Goal: Task Accomplishment & Management: Manage account settings

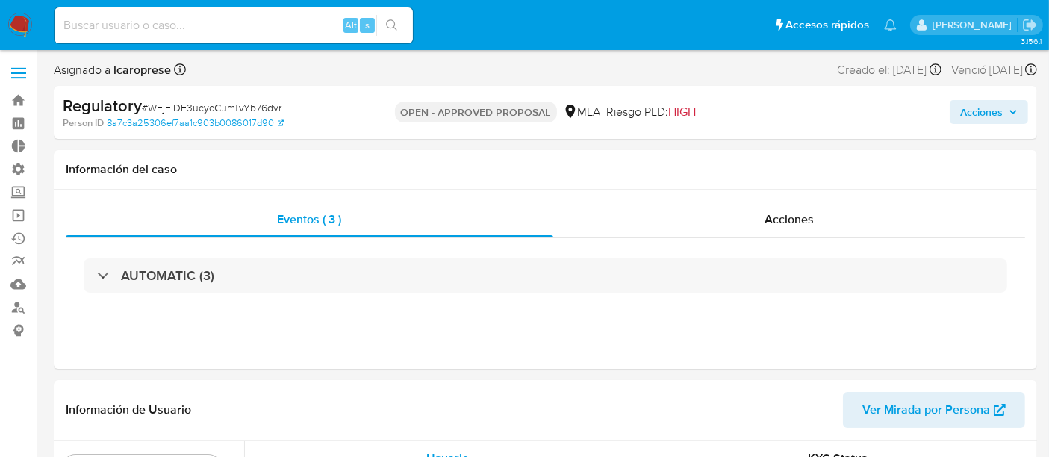
select select "10"
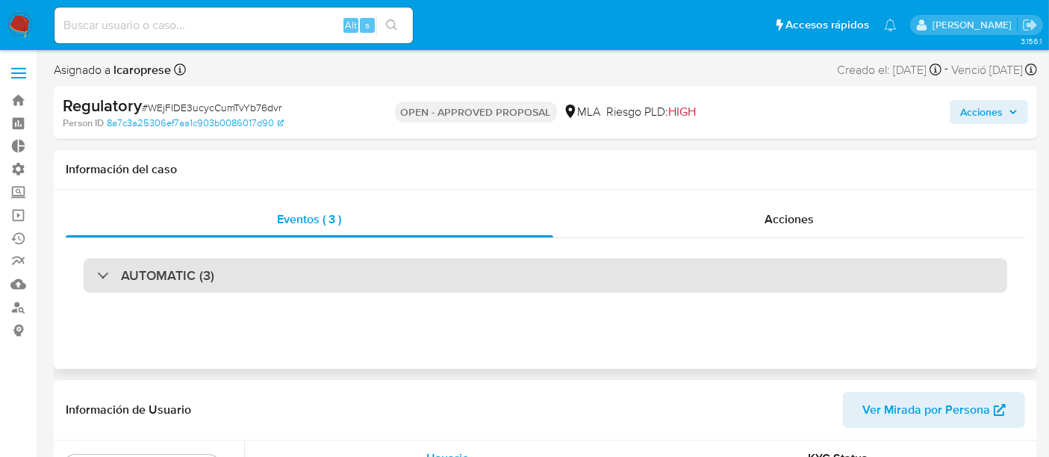
click at [633, 280] on div "AUTOMATIC (3)" at bounding box center [546, 275] width 924 height 34
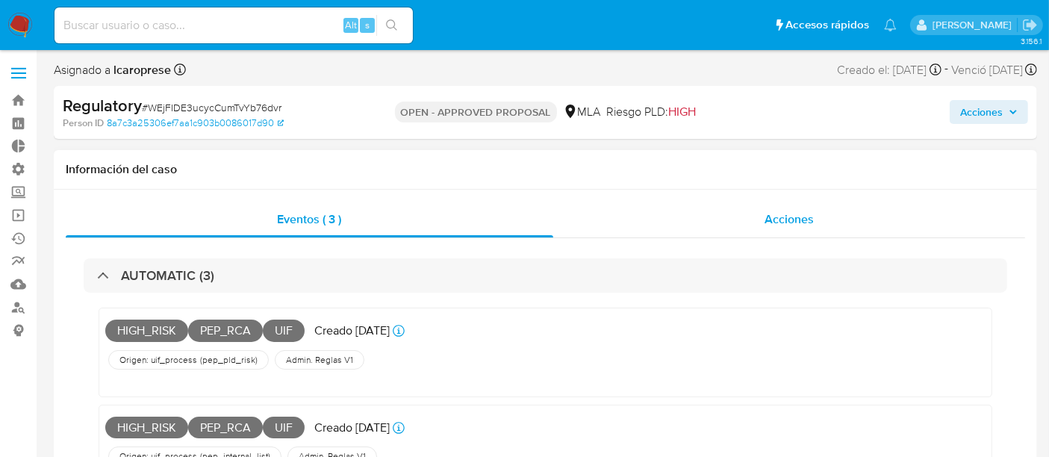
click at [775, 218] on span "Acciones" at bounding box center [789, 219] width 49 height 17
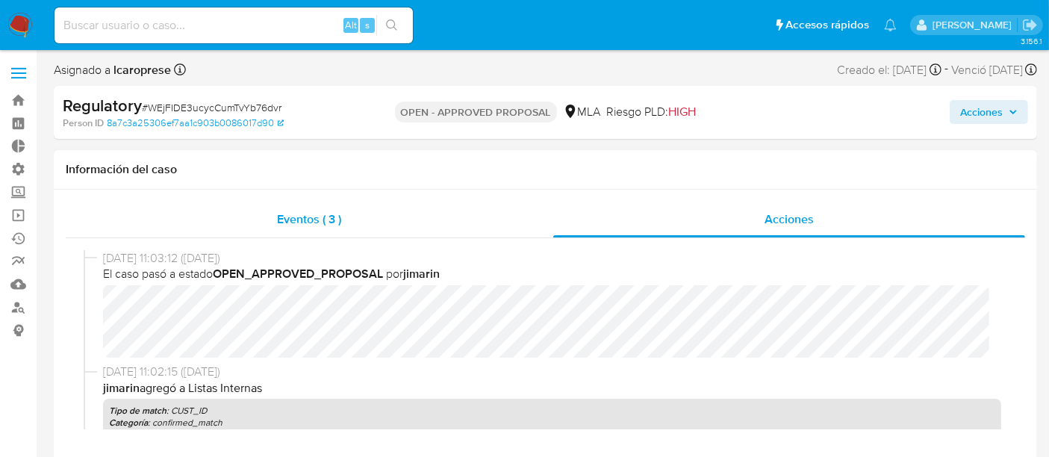
click at [357, 217] on div "Eventos ( 3 )" at bounding box center [310, 220] width 488 height 36
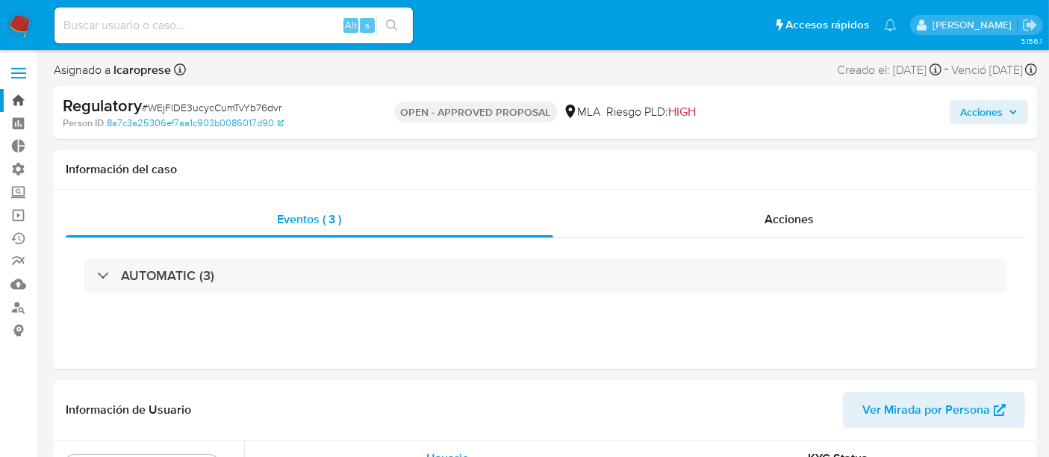
click at [15, 93] on link "Bandeja" at bounding box center [89, 100] width 178 height 23
click at [25, 96] on link "Bandeja" at bounding box center [89, 100] width 178 height 23
click at [7, 27] on img at bounding box center [19, 25] width 25 height 25
click at [29, 31] on img at bounding box center [19, 25] width 25 height 25
click at [21, 9] on nav "Pausado Ver notificaciones Alt s Accesos rápidos Presiona las siguientes teclas…" at bounding box center [524, 25] width 1049 height 50
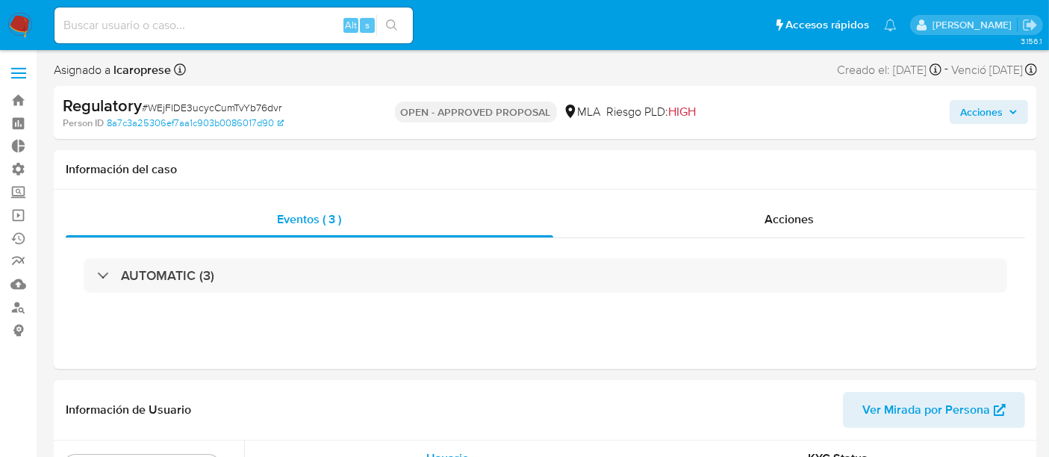
click at [24, 16] on img at bounding box center [19, 25] width 25 height 25
click at [23, 22] on img at bounding box center [19, 25] width 25 height 25
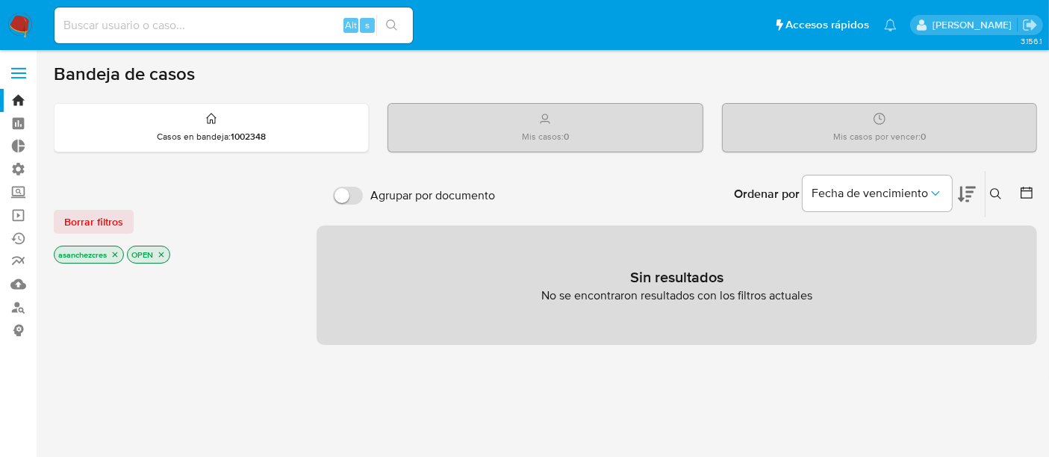
click at [36, 69] on label at bounding box center [18, 73] width 37 height 31
click at [0, 0] on input "checkbox" at bounding box center [0, 0] width 0 height 0
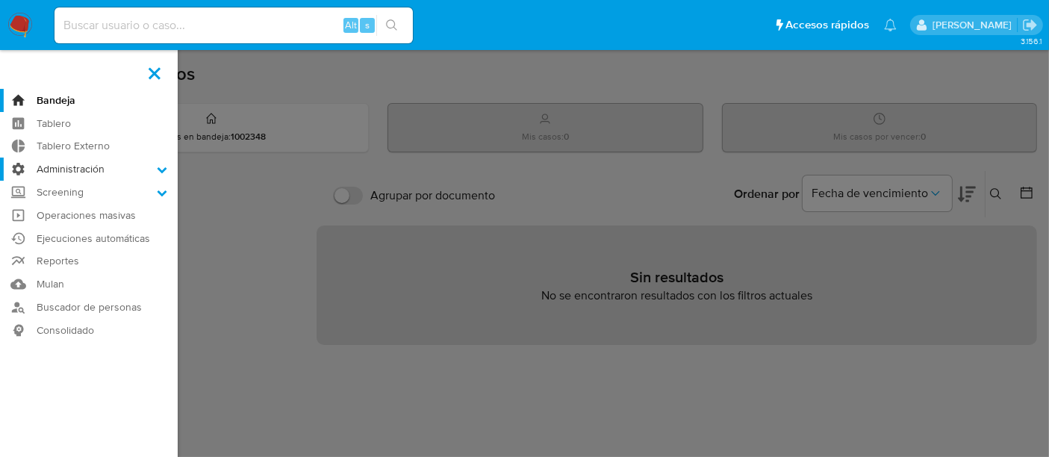
click at [112, 166] on label "Administración" at bounding box center [89, 169] width 178 height 23
click at [0, 0] on input "Administración" at bounding box center [0, 0] width 0 height 0
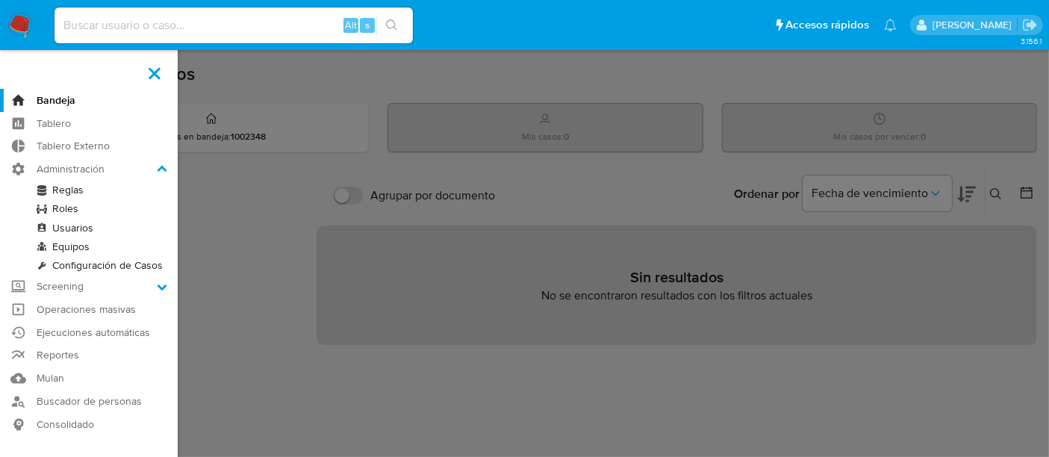
click at [87, 227] on link "Usuarios" at bounding box center [89, 228] width 178 height 19
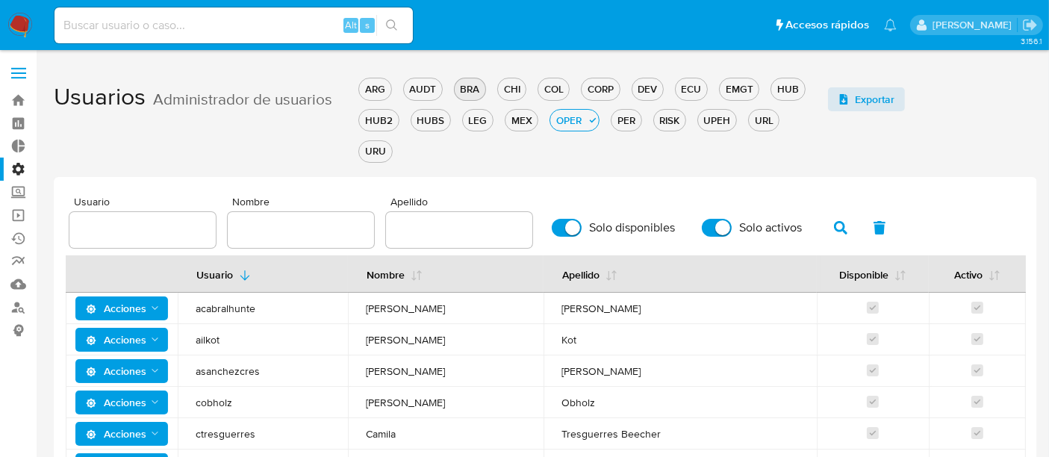
click at [474, 82] on div "BRA" at bounding box center [470, 89] width 31 height 14
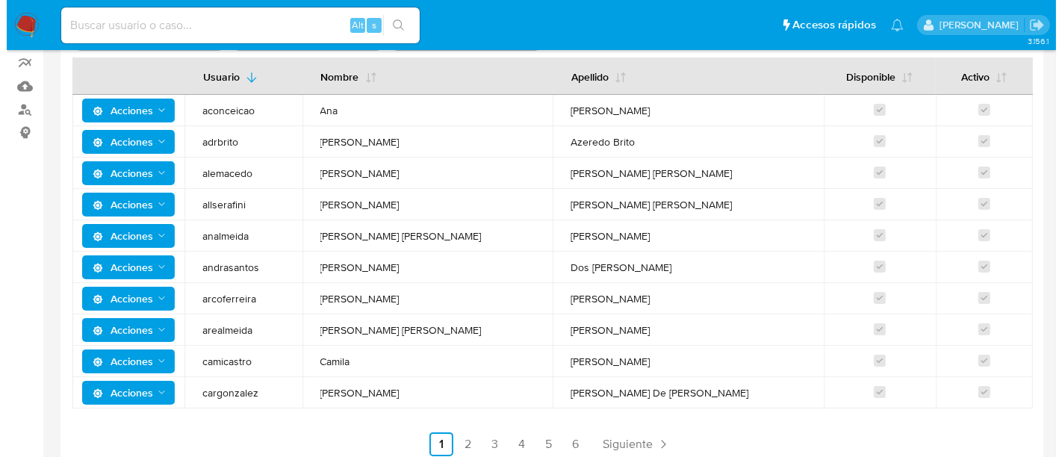
scroll to position [217, 0]
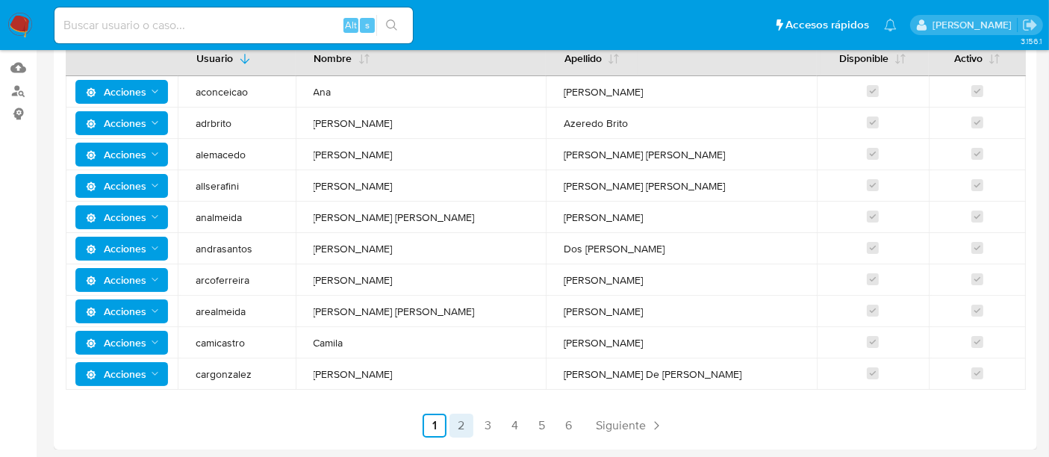
click at [459, 428] on link "2" at bounding box center [462, 426] width 24 height 24
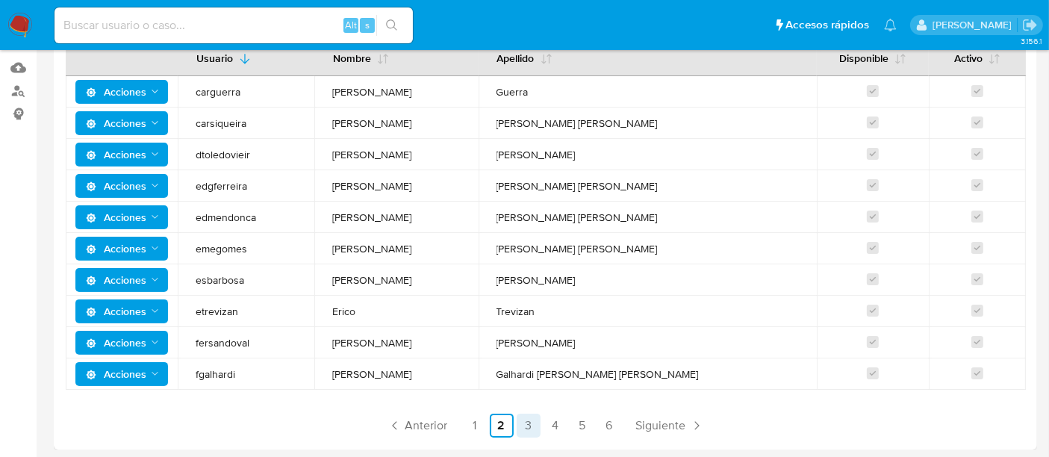
click at [533, 424] on link "3" at bounding box center [529, 426] width 24 height 24
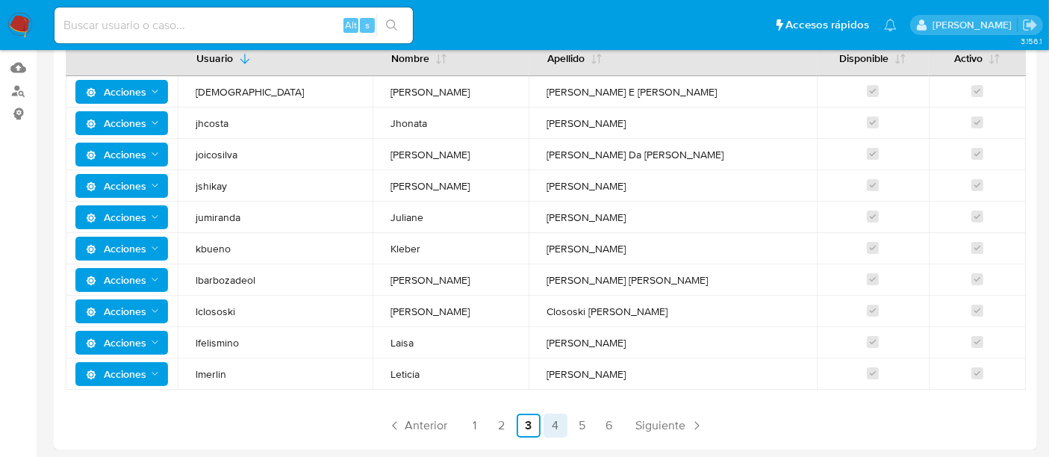
click at [559, 425] on link "4" at bounding box center [556, 426] width 24 height 24
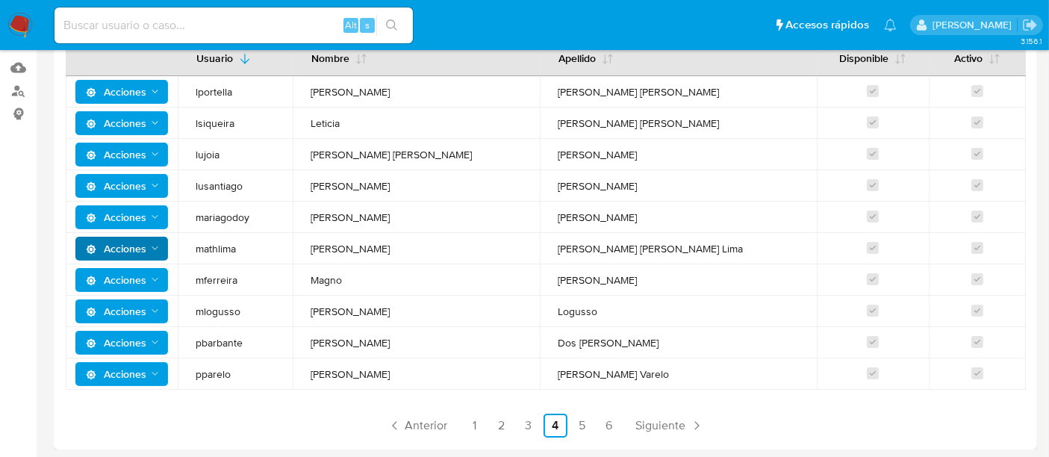
click at [132, 245] on span "Acciones" at bounding box center [116, 249] width 61 height 24
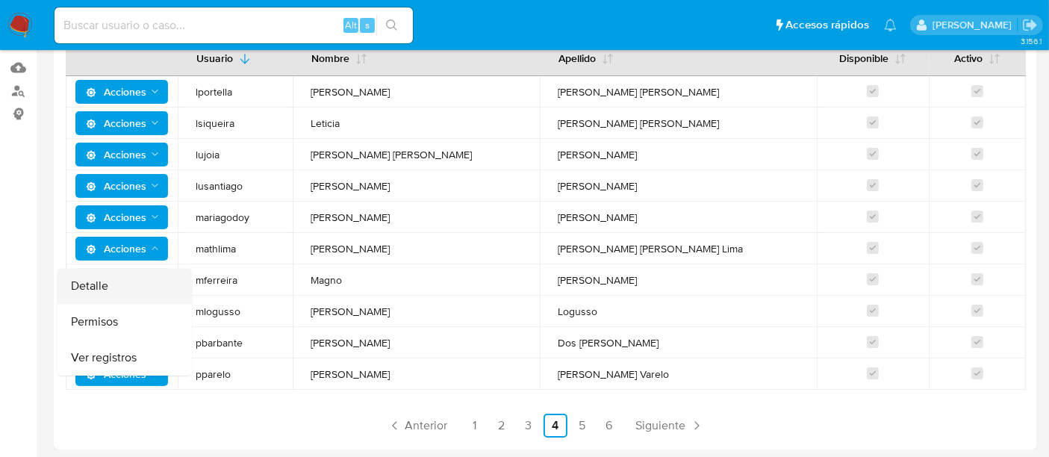
click at [145, 287] on button "Detalle" at bounding box center [125, 286] width 134 height 36
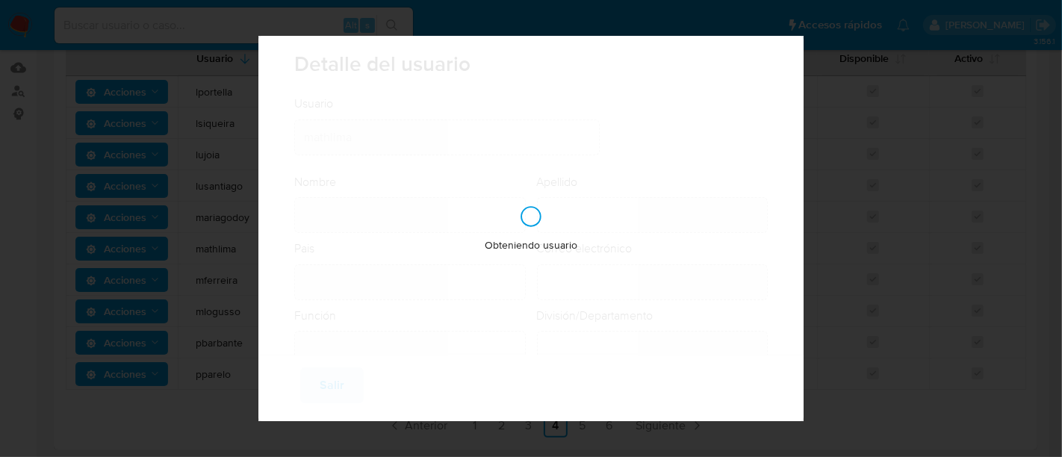
type input "Matheus"
type input "Araujo Faria Lima"
type input "Brazil"
type input "matheus.lima@mercadopago.com.br"
type input "Analista Senior (80001642)"
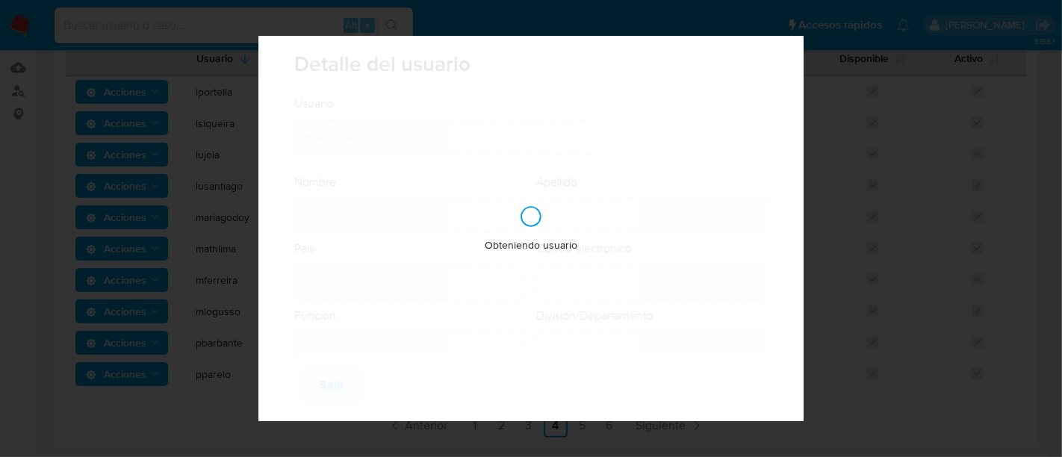
type input "Risk & Compliance Anti Money Laundering"
checkbox input "true"
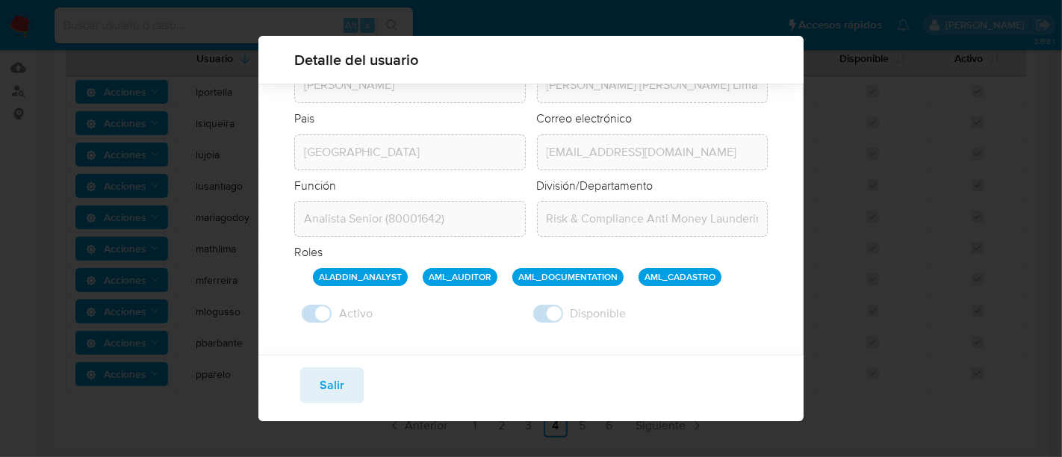
scroll to position [126, 0]
